Goal: Task Accomplishment & Management: Manage account settings

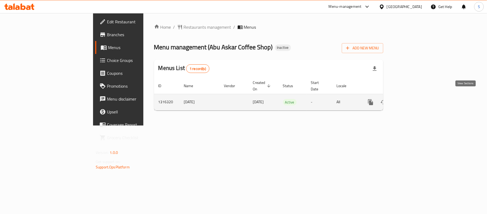
click at [413, 99] on icon "enhanced table" at bounding box center [409, 102] width 6 height 6
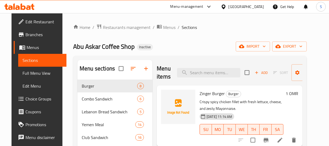
click at [265, 108] on p "Crispy spicy chicken fillet with fresh lettuce, cheese, and zesty Mayonnaise." at bounding box center [241, 104] width 84 height 13
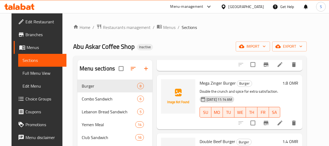
scroll to position [141, 0]
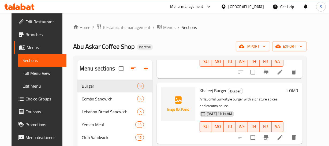
click at [265, 98] on p "A flavorful Gulf-style burger with signature spices and creamy sauce." at bounding box center [241, 102] width 84 height 13
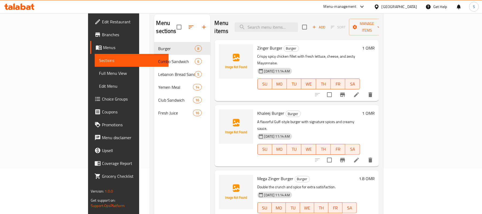
scroll to position [0, 0]
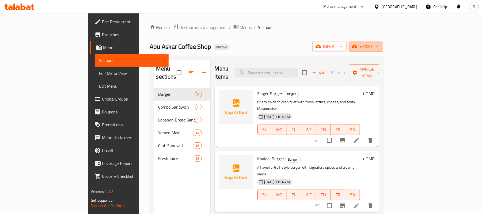
click at [379, 49] on span "export" at bounding box center [366, 46] width 26 height 7
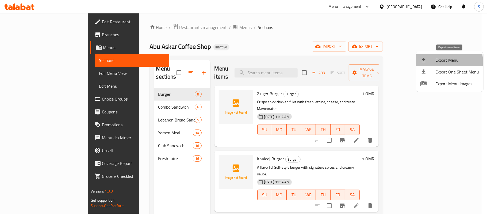
click at [437, 61] on span "Export Menu" at bounding box center [458, 60] width 44 height 6
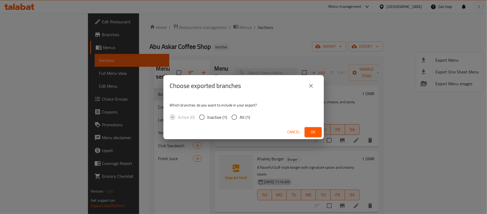
click at [241, 116] on span "All (1)" at bounding box center [245, 117] width 10 height 6
click at [240, 116] on input "All (1)" at bounding box center [234, 116] width 11 height 11
radio input "true"
click at [317, 130] on span "Ok" at bounding box center [313, 131] width 9 height 7
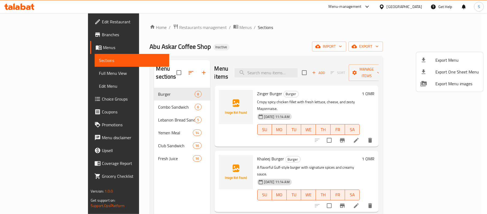
click at [268, 86] on div at bounding box center [243, 107] width 487 height 214
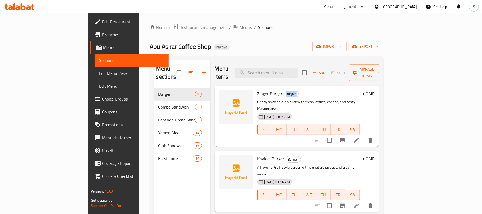
click at [284, 91] on span "Burger" at bounding box center [291, 94] width 15 height 6
copy span "Burger"
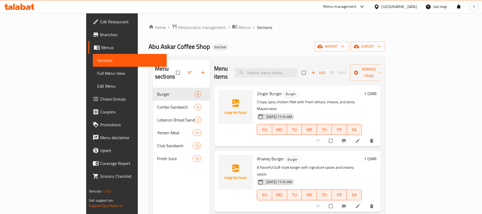
click at [97, 70] on span "Full Menu View" at bounding box center [129, 73] width 65 height 6
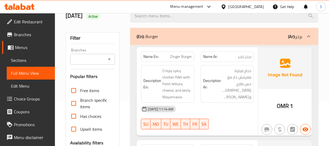
scroll to position [48, 0]
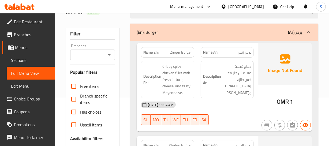
click at [162, 55] on div "Name En: Zinger Burger" at bounding box center [167, 52] width 53 height 10
click at [171, 53] on span "Zinger Burger" at bounding box center [181, 53] width 22 height 6
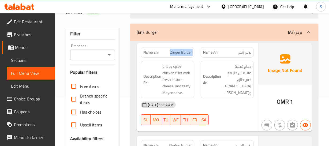
click at [171, 53] on span "Zinger Burger" at bounding box center [181, 53] width 22 height 6
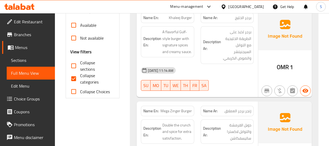
scroll to position [195, 0]
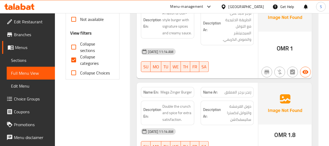
click at [172, 93] on span "Mega Zinger Burger" at bounding box center [175, 92] width 31 height 6
click at [176, 94] on span "Mega Zinger Burger" at bounding box center [175, 92] width 31 height 6
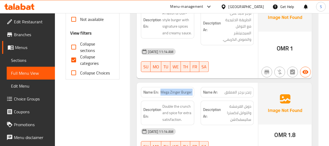
click at [176, 94] on span "Mega Zinger Burger" at bounding box center [175, 92] width 31 height 6
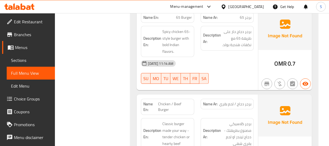
scroll to position [535, 0]
click at [236, 101] on span "برجر دجاج / لحم بقري" at bounding box center [235, 104] width 32 height 6
click at [162, 101] on span "Chicken / Beef Burger" at bounding box center [174, 106] width 33 height 11
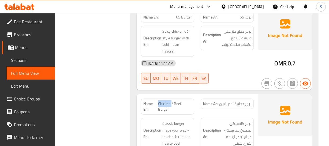
click at [162, 101] on span "Chicken / Beef Burger" at bounding box center [174, 106] width 33 height 11
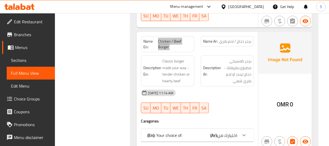
scroll to position [608, 0]
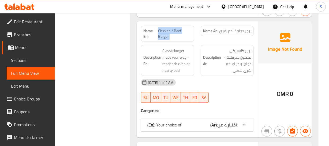
click at [214, 121] on b "(Ar):" at bounding box center [213, 125] width 7 height 8
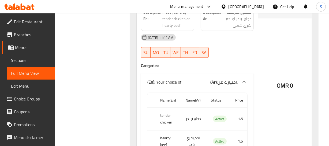
scroll to position [657, 0]
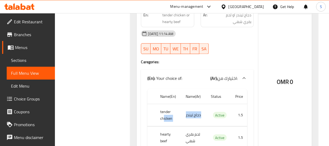
drag, startPoint x: 163, startPoint y: 109, endPoint x: 184, endPoint y: 108, distance: 21.2
click at [184, 108] on tr "tender chicken دجاج تيندر Active 1.5" at bounding box center [197, 115] width 100 height 22
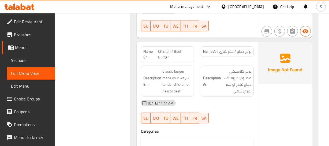
scroll to position [559, 0]
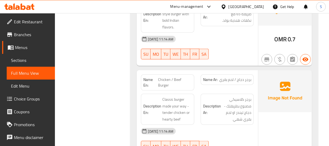
click at [163, 77] on span "Chicken / Beef Burger" at bounding box center [174, 82] width 33 height 11
copy span "Chicken / Beef Burger"
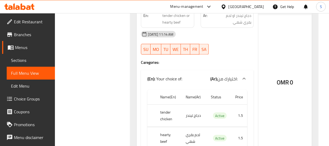
scroll to position [657, 0]
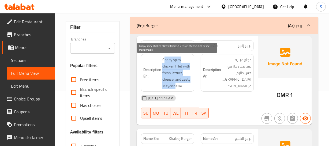
drag, startPoint x: 165, startPoint y: 59, endPoint x: 174, endPoint y: 85, distance: 28.0
click at [174, 85] on span "Crispy spicy chicken fillet with fresh lettuce, cheese, and zesty Mayonnaise." at bounding box center [176, 72] width 29 height 33
click at [175, 85] on span "Crispy spicy chicken fillet with fresh lettuce, cheese, and zesty Mayonnaise." at bounding box center [176, 72] width 29 height 33
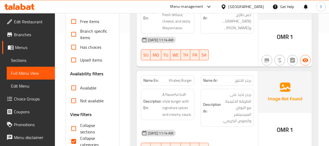
scroll to position [128, 0]
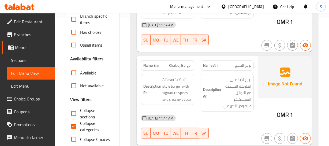
click at [203, 97] on strong "Description Ar:" at bounding box center [212, 92] width 18 height 13
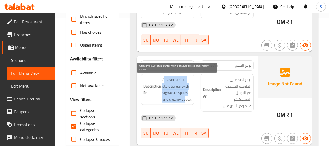
drag, startPoint x: 164, startPoint y: 78, endPoint x: 186, endPoint y: 82, distance: 23.3
click at [187, 95] on span "A flavorful Gulf-style burger with signature spices and creamy sauce." at bounding box center [176, 89] width 29 height 26
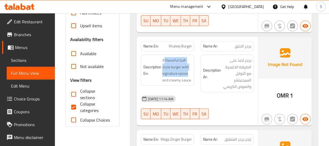
scroll to position [201, 0]
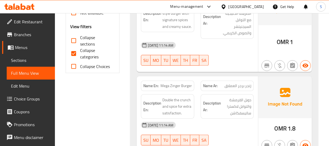
click at [208, 93] on div "Description Ar: دوبل القرمشة والتوابل لاكسترا ساتيسفكاشن" at bounding box center [226, 106] width 59 height 31
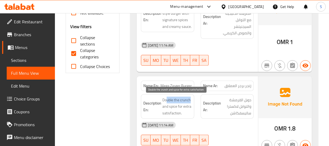
drag, startPoint x: 167, startPoint y: 98, endPoint x: 191, endPoint y: 98, distance: 24.1
click at [191, 98] on span "Double the crunch and spice for extra satisfaction." at bounding box center [176, 107] width 29 height 20
click at [168, 107] on span "Double the crunch and spice for extra satisfaction." at bounding box center [176, 107] width 29 height 20
drag, startPoint x: 164, startPoint y: 98, endPoint x: 174, endPoint y: 112, distance: 17.2
click at [174, 112] on span "Double the crunch and spice for extra satisfaction." at bounding box center [176, 107] width 29 height 20
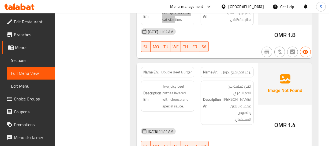
scroll to position [298, 0]
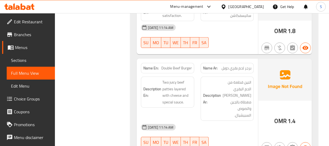
click at [216, 87] on h6 "Description Ar: اتنين قطعة من الحم البقري الجوسي مغطاة بالجبن والصوص السبيشيال." at bounding box center [227, 98] width 48 height 39
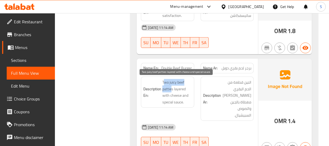
drag, startPoint x: 163, startPoint y: 80, endPoint x: 170, endPoint y: 88, distance: 10.4
click at [170, 88] on span "Two juicy beef patties layered with cheese and special sauce." at bounding box center [176, 92] width 29 height 26
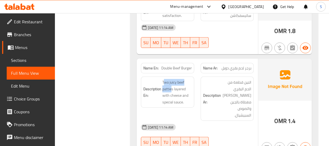
click at [173, 74] on div "Description En: Two juicy beef patties layered with cheese and special sauce." at bounding box center [167, 98] width 59 height 51
click at [174, 70] on span "Double Beef Burger" at bounding box center [176, 68] width 31 height 6
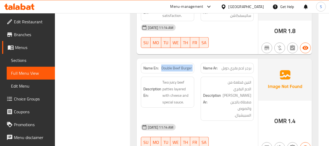
drag, startPoint x: 174, startPoint y: 70, endPoint x: 176, endPoint y: 72, distance: 3.3
click at [174, 70] on span "Double Beef Burger" at bounding box center [176, 68] width 31 height 6
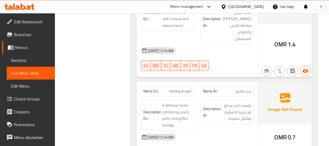
scroll to position [396, 0]
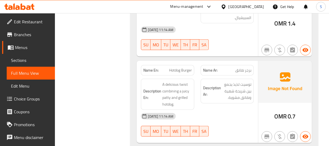
click at [202, 115] on div "[DATE] 11:14 AM" at bounding box center [197, 116] width 119 height 13
click at [172, 67] on span "Hotdog Burger" at bounding box center [180, 70] width 23 height 6
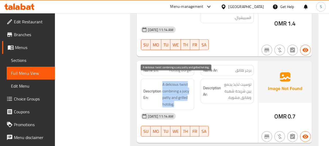
drag, startPoint x: 162, startPoint y: 77, endPoint x: 177, endPoint y: 98, distance: 26.1
click at [177, 98] on h6 "Description En: A delicious twist combining a juicy patty and grilled hotdog." at bounding box center [167, 94] width 48 height 26
click at [177, 98] on span "A delicious twist combining a juicy patty and grilled hotdog." at bounding box center [176, 94] width 29 height 26
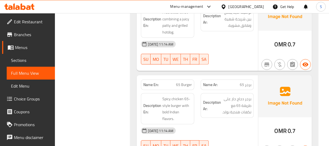
scroll to position [493, 0]
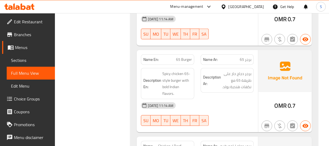
click at [239, 99] on div "[DATE] 11:14 AM" at bounding box center [197, 105] width 119 height 13
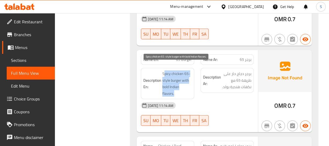
drag, startPoint x: 163, startPoint y: 66, endPoint x: 178, endPoint y: 88, distance: 26.6
click at [177, 88] on span "Spicy chicken 65-style burger with bold Indian flavors." at bounding box center [176, 83] width 29 height 26
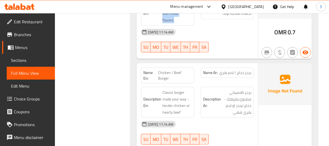
scroll to position [590, 0]
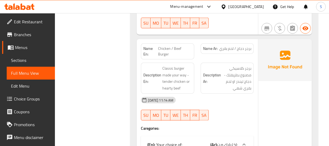
click at [217, 77] on strong "Description Ar:" at bounding box center [212, 78] width 18 height 13
click at [228, 94] on div "[DATE] 11:14 AM" at bounding box center [197, 100] width 119 height 13
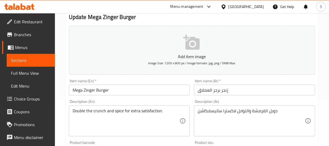
scroll to position [48, 0]
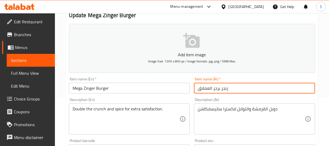
click at [217, 88] on input "زنجر برجر العملاق" at bounding box center [254, 88] width 121 height 11
click at [210, 88] on input "زنجر برجر العملاق" at bounding box center [254, 88] width 121 height 11
click at [204, 90] on input "زنجر برجر" at bounding box center [254, 88] width 121 height 11
click at [203, 89] on input "زنجر برجر" at bounding box center [254, 88] width 121 height 11
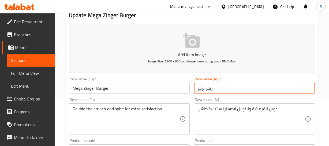
click at [203, 89] on input "زنجر برجر" at bounding box center [254, 88] width 121 height 11
click at [197, 88] on input "زنجر" at bounding box center [254, 88] width 121 height 11
paste input "برجر"
type input "برجر ميجا زنجر"
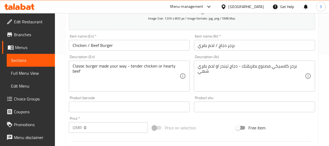
scroll to position [97, 0]
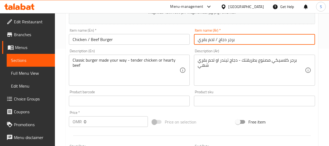
click at [222, 40] on input "برجر دجاج / لحم بقري" at bounding box center [254, 39] width 121 height 11
click at [107, 41] on input "Chicken / Beef Burger" at bounding box center [129, 39] width 121 height 11
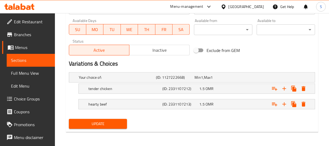
scroll to position [244, 0]
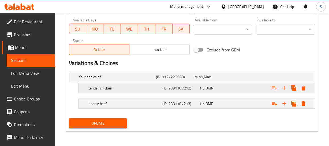
click at [179, 88] on h5 "(ID: 2331107212)" at bounding box center [179, 87] width 35 height 5
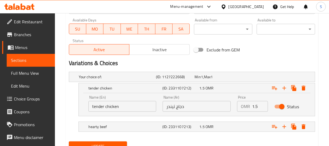
click at [97, 108] on input "tender chicken" at bounding box center [122, 106] width 68 height 11
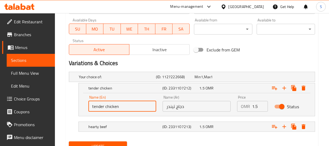
click at [97, 108] on input "tender chicken" at bounding box center [122, 106] width 68 height 11
type input "chicken"
click at [193, 106] on input "دجاج تيندر" at bounding box center [196, 106] width 68 height 11
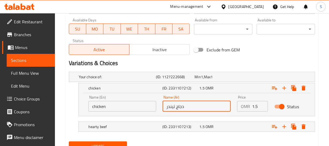
click at [170, 107] on input "دجاج تيندر" at bounding box center [196, 106] width 68 height 11
type input "دجاج"
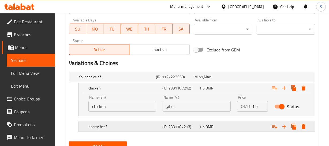
click at [161, 128] on div "(ID: 2331107213)" at bounding box center [179, 126] width 37 height 7
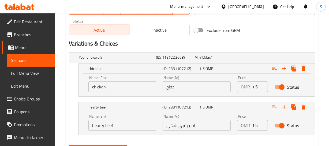
scroll to position [290, 0]
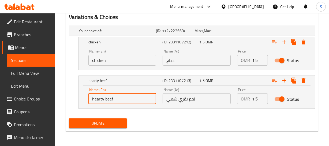
click at [100, 98] on input "hearty beef" at bounding box center [122, 98] width 68 height 11
click at [99, 98] on input "hearty beef" at bounding box center [122, 98] width 68 height 11
type input "beef"
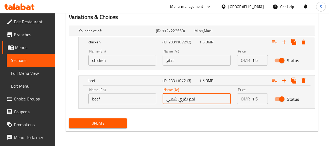
click at [166, 99] on input "لحم بقري شهي" at bounding box center [196, 98] width 68 height 11
click at [169, 99] on input "لحم بقري شهي" at bounding box center [196, 98] width 68 height 11
type input "لحم بقري"
click at [123, 120] on span "Update" at bounding box center [98, 123] width 50 height 7
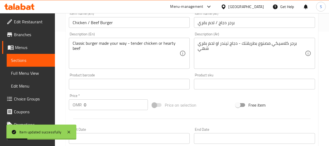
scroll to position [71, 0]
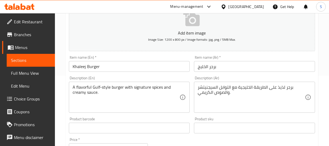
scroll to position [73, 0]
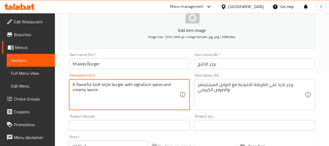
click at [82, 82] on textarea "A flavorful Gulf-style burger with signature spices and creamy sauce." at bounding box center [126, 94] width 107 height 25
type textarea "A Gulf-style burger with signature spices and creamy sauce."
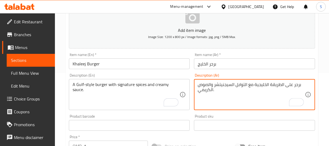
click at [267, 83] on textarea "برجر على الطريقة الخليجية مع التوابل السيجنيتشر والصوص الكريمي." at bounding box center [251, 94] width 107 height 25
click at [227, 86] on textarea "برجر على الطريقة الخليجية مع التوابل السيجنيتشر والصوص الكريمي." at bounding box center [251, 94] width 107 height 25
click at [230, 88] on textarea "برجر على الطريقة الخليجية مع التوابل السيجنيتشر والصوص الكريمي." at bounding box center [251, 94] width 107 height 25
type textarea "برجر على الطريقة الخليجية مع التوابل السيجنيتشر والصوص الكريمي."
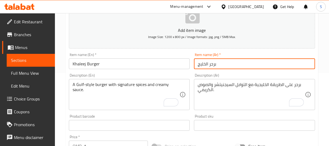
click at [217, 65] on input "برجر الخليج" at bounding box center [254, 63] width 121 height 11
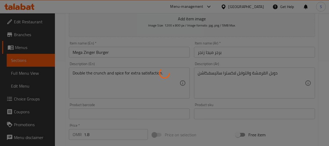
scroll to position [97, 0]
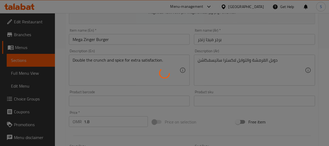
click at [145, 62] on div at bounding box center [164, 73] width 329 height 146
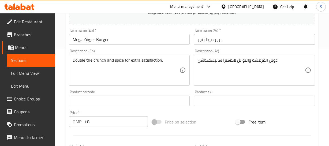
click at [121, 64] on div "Home / Restaurants management / Menus / Sections / item / update Burger section…" at bounding box center [192, 99] width 252 height 344
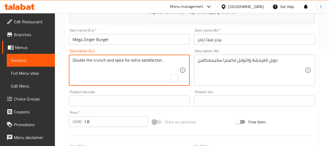
drag, startPoint x: 125, startPoint y: 60, endPoint x: 179, endPoint y: 63, distance: 53.6
click at [108, 63] on textarea "Double the crunch and spice" at bounding box center [126, 70] width 107 height 25
type textarea "Double the crunch and spice"
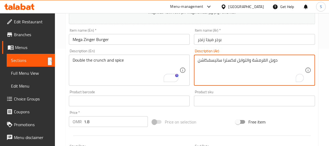
click at [250, 68] on textarea "دوبل القرمشة والتوابل لاكسترا ساتيسفكاشن" at bounding box center [251, 70] width 107 height 25
click at [250, 67] on textarea "دوبل القرمشة والتوابل لاكسترا ساتيسفكاشن" at bounding box center [251, 70] width 107 height 25
paste textarea "عف المقرمش والتوابل"
click at [218, 61] on textarea "ضعف المقرمش والتوابل" at bounding box center [251, 70] width 107 height 25
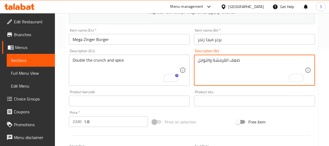
type textarea "ضعف القرمشة والتوابل"
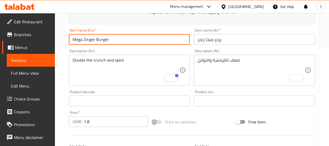
click at [117, 42] on input "Mega Zinger Burger" at bounding box center [129, 39] width 121 height 11
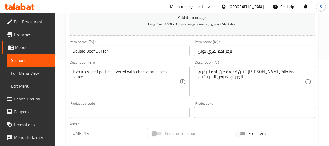
scroll to position [97, 0]
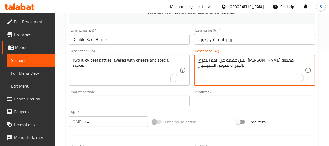
click at [295, 59] on textarea "اتنين قطعة من الحم البقري [PERSON_NAME] مغطاة بالجبن والصوص السبيشيال." at bounding box center [251, 70] width 107 height 25
click at [297, 59] on textarea "اتنين قطعة من الحم البقري [PERSON_NAME] مغطاة بالجبن والصوص السبيشيال." at bounding box center [251, 70] width 107 height 25
click at [269, 59] on textarea "2 قطعة من الحم البقري [PERSON_NAME] مغطاة بالجبن والصوص السبيشيال." at bounding box center [251, 70] width 107 height 25
type textarea "2 قطعة من الحم البقري [PERSON_NAME] مغطاة بالجبن والصوص السبيشيال."
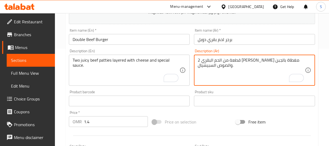
click at [109, 44] on div "Item name (En)   * Double Beef Burger Item name (En) *" at bounding box center [129, 36] width 125 height 21
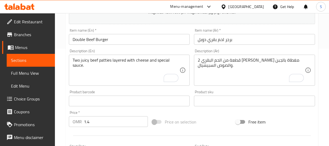
click at [112, 41] on input "Double Beef Burger" at bounding box center [129, 39] width 121 height 11
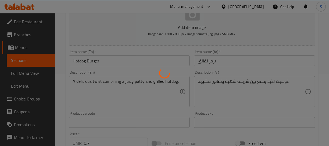
scroll to position [73, 0]
click at [86, 81] on div at bounding box center [164, 73] width 329 height 146
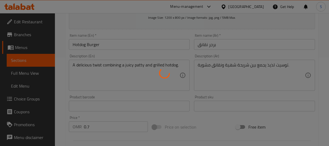
scroll to position [97, 0]
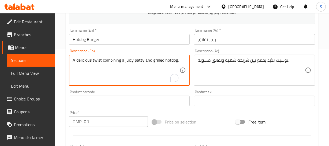
click at [88, 60] on textarea "A delicious twist combining a juicy patty and grilled hotdog." at bounding box center [126, 70] width 107 height 25
type textarea "A twist combining a juicy patty and grilled hotdog."
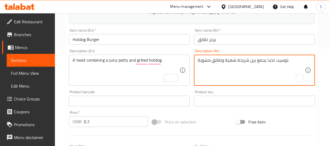
click at [268, 58] on textarea "توسيت لذيذ يجمع بين شريحة شهية ونقانق مشوية." at bounding box center [251, 70] width 107 height 25
click at [273, 62] on textarea "توسيت يجمع بين شريحة شهية ونقانق مشوية." at bounding box center [251, 70] width 107 height 25
click at [229, 60] on textarea "توسيت يجمع بين شريحة شهية ونقانق مشوية." at bounding box center [251, 70] width 107 height 25
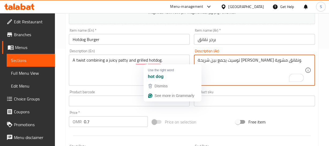
type textarea "توسيت يجمع بين شريحة [PERSON_NAME] ونقانق مشوية."
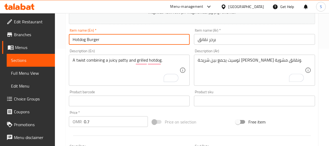
click at [112, 42] on input "Hotdog Burger" at bounding box center [129, 39] width 121 height 11
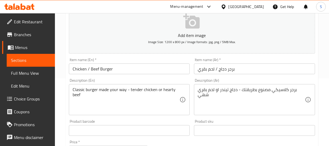
scroll to position [73, 0]
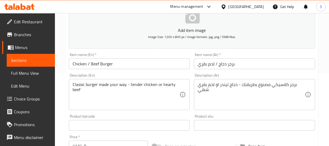
click at [230, 65] on input "برجر دجاج / لحم بقري" at bounding box center [254, 63] width 121 height 11
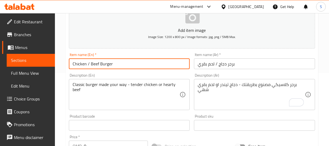
click at [107, 58] on input "Chicken / Beef Burger" at bounding box center [129, 63] width 121 height 11
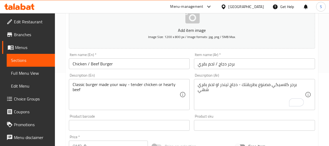
click at [129, 64] on input "Chicken / Beef Burger" at bounding box center [129, 63] width 121 height 11
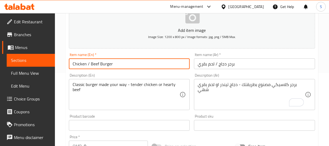
click at [129, 64] on input "Chicken / Beef Burger" at bounding box center [129, 63] width 121 height 11
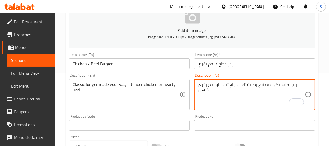
click at [270, 86] on textarea "برجر كلاسيكي مصنوع بطريقتك - دجاج تيندر او لحم بقري شهي" at bounding box center [251, 94] width 107 height 25
click at [108, 80] on div "Classic burger made your way - tender chicken or hearty beef Description (En)" at bounding box center [129, 94] width 121 height 31
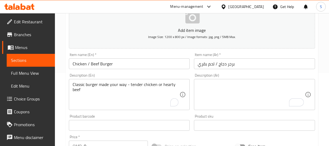
click at [108, 80] on div "Classic burger made your way - tender chicken or hearty beef Description (En)" at bounding box center [129, 94] width 121 height 31
click at [106, 80] on div "Classic burger made your way - tender chicken or hearty beef Description (En)" at bounding box center [129, 94] width 121 height 31
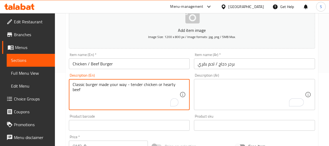
click at [95, 86] on textarea "Classic burger made your way - tender chicken or hearty beef" at bounding box center [126, 94] width 107 height 25
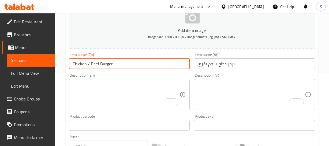
click at [128, 62] on input "Chicken / Beef Burger" at bounding box center [129, 63] width 121 height 11
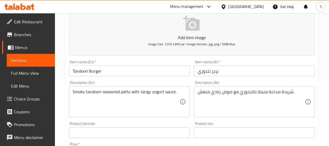
scroll to position [73, 0]
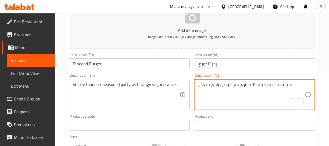
click at [273, 85] on textarea "شريحة مدخنة متبلة بالتندوري مع صوص زبادي منعش." at bounding box center [251, 94] width 107 height 25
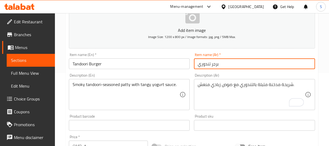
click at [212, 68] on input "برجر تندوري" at bounding box center [254, 63] width 121 height 11
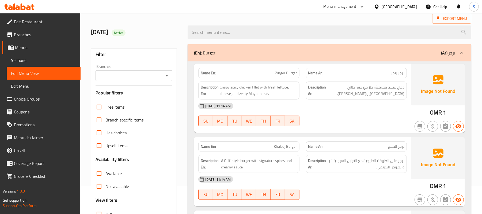
scroll to position [71, 0]
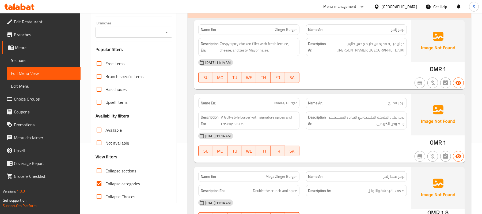
drag, startPoint x: 98, startPoint y: 172, endPoint x: 104, endPoint y: 176, distance: 7.7
click at [98, 146] on input "Collapse sections" at bounding box center [99, 170] width 13 height 13
checkbox input "true"
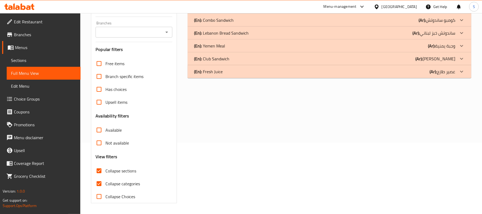
click at [108, 146] on span "Collapse categories" at bounding box center [122, 183] width 35 height 6
click at [105, 146] on input "Collapse categories" at bounding box center [99, 183] width 13 height 13
checkbox input "false"
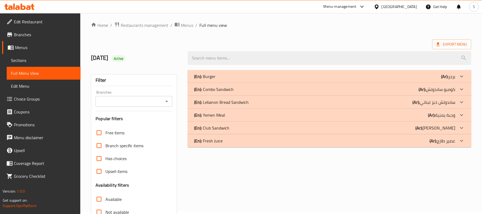
scroll to position [0, 0]
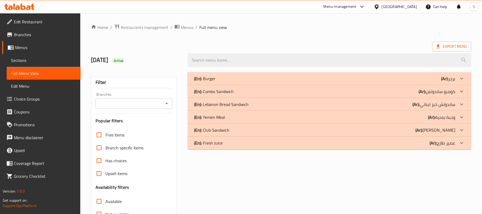
click at [249, 79] on div "(En): Burger (Ar): برجر" at bounding box center [324, 78] width 261 height 6
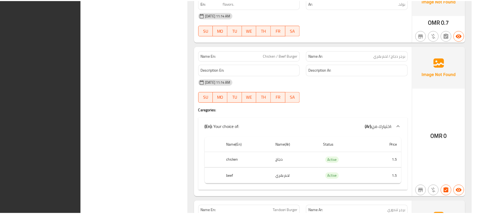
scroll to position [629, 0]
